Goal: Task Accomplishment & Management: Manage account settings

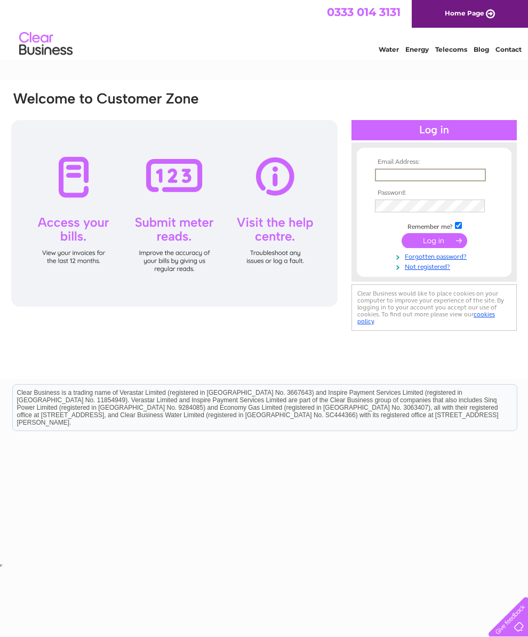
type input "ronaldwalexander@btinternet.com"
click at [434, 244] on input "submit" at bounding box center [435, 240] width 66 height 15
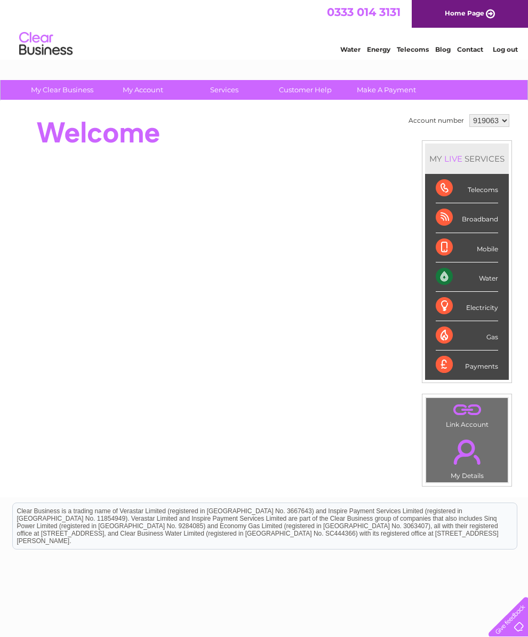
click at [450, 280] on div "Water" at bounding box center [467, 276] width 62 height 29
click at [450, 287] on div "Water" at bounding box center [467, 276] width 62 height 29
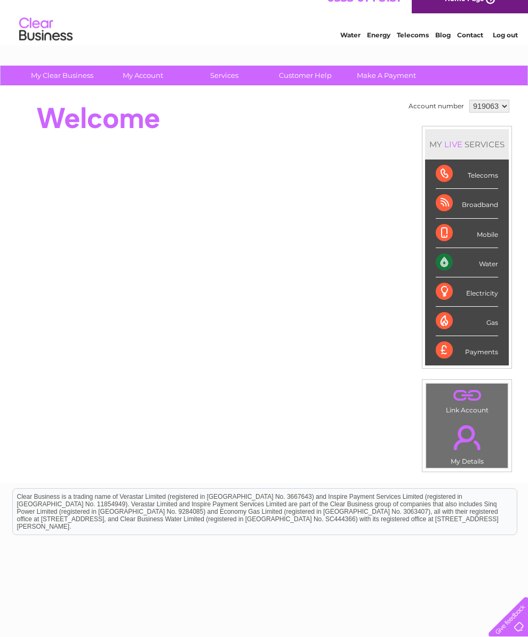
scroll to position [27, 0]
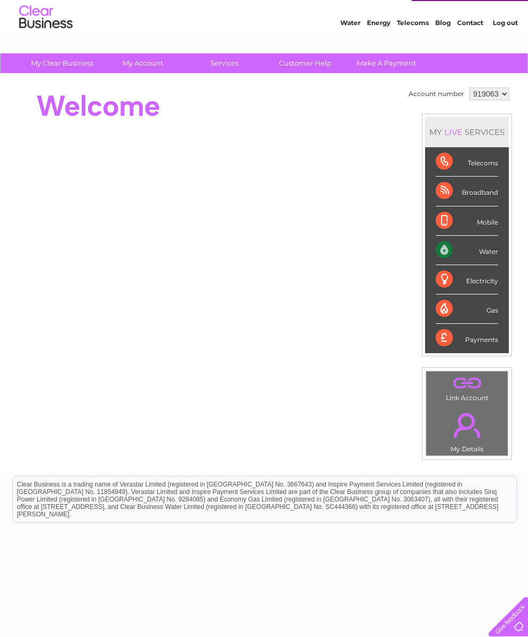
click at [451, 256] on div "Water" at bounding box center [467, 250] width 62 height 29
click at [460, 252] on div "Water" at bounding box center [467, 250] width 62 height 29
click at [451, 265] on div "Water" at bounding box center [467, 250] width 62 height 29
click at [453, 265] on div "Water" at bounding box center [467, 250] width 62 height 29
click at [339, 539] on html "Clear Business is a trading name of Verastar Limited (registered in [GEOGRAPHIC…" at bounding box center [264, 505] width 528 height 68
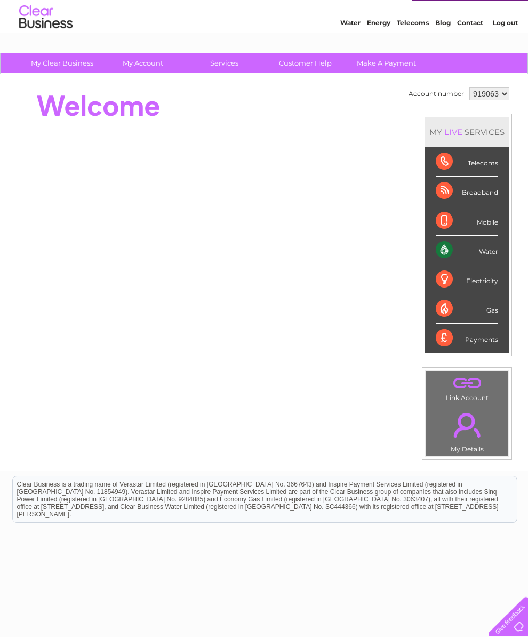
click at [491, 254] on div "Water" at bounding box center [467, 250] width 62 height 29
click at [495, 258] on div "Water" at bounding box center [467, 250] width 62 height 29
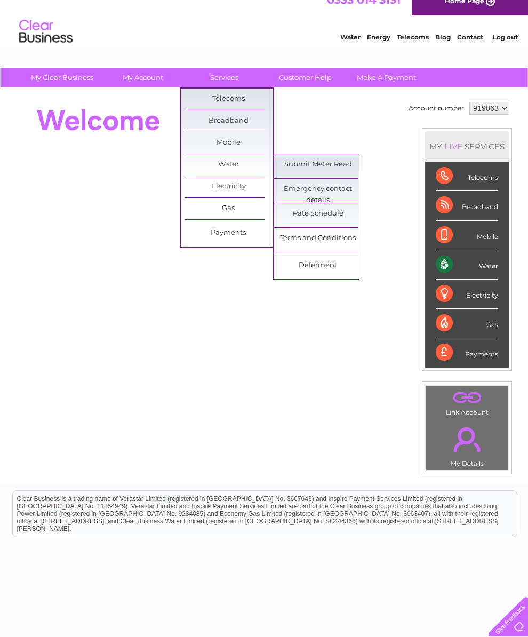
scroll to position [11, 0]
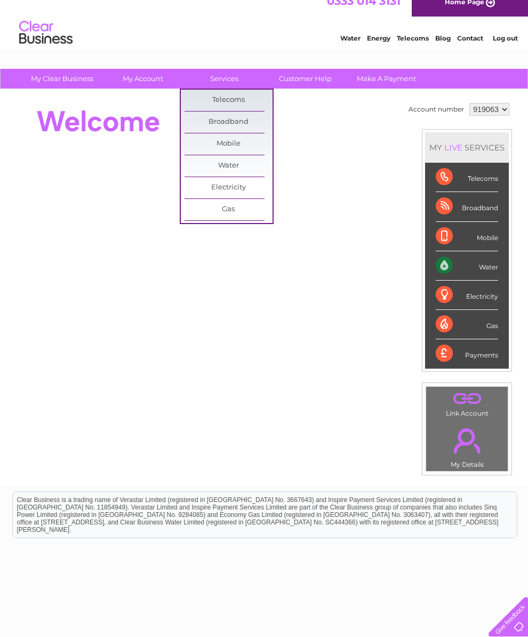
click at [429, 424] on div ". Link Account . My Details" at bounding box center [467, 429] width 90 height 93
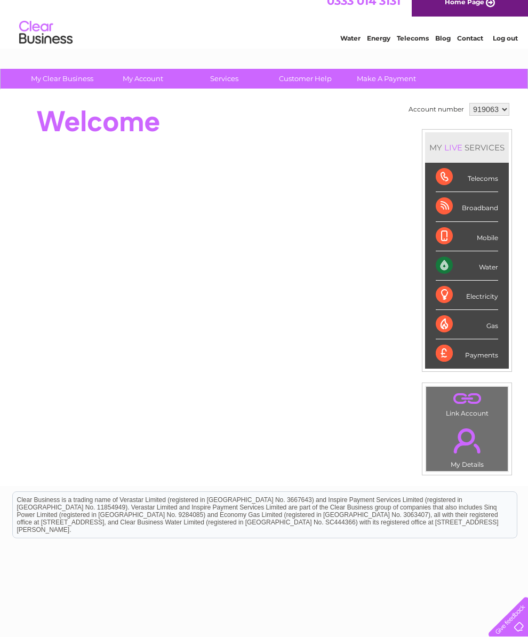
click at [444, 269] on div "Water" at bounding box center [467, 265] width 62 height 29
click at [451, 275] on div "Water" at bounding box center [467, 265] width 62 height 29
click at [487, 273] on div "Water" at bounding box center [467, 265] width 62 height 29
